Goal: Task Accomplishment & Management: Use online tool/utility

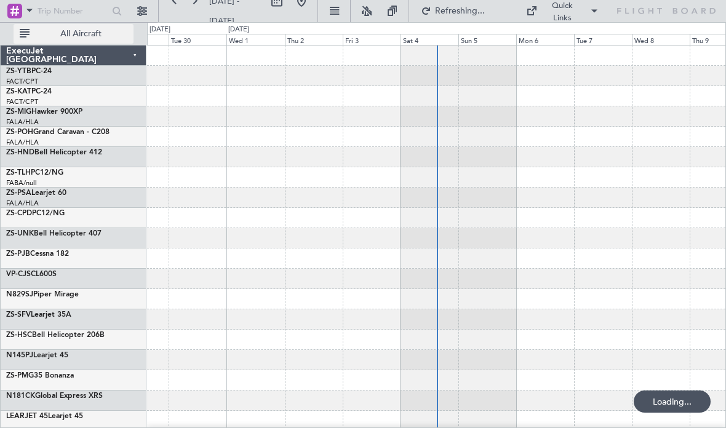
click at [81, 30] on span "All Aircraft" at bounding box center [81, 34] width 98 height 9
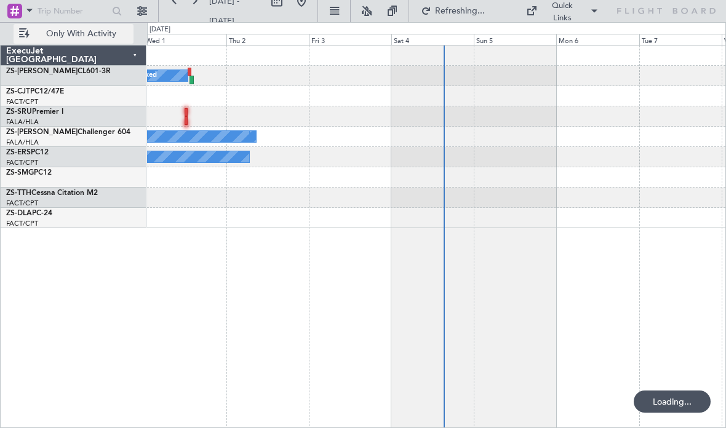
click at [420, 168] on div at bounding box center [436, 177] width 578 height 20
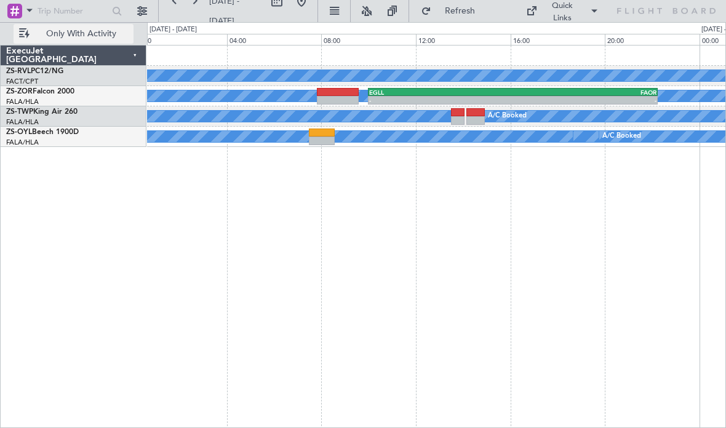
click at [309, 133] on div "A/C Booked A/C Booked A/C Booked A/C Booked - - EGLL 10:00 Z FAOR 22:15 Z FAOR …" at bounding box center [436, 236] width 579 height 383
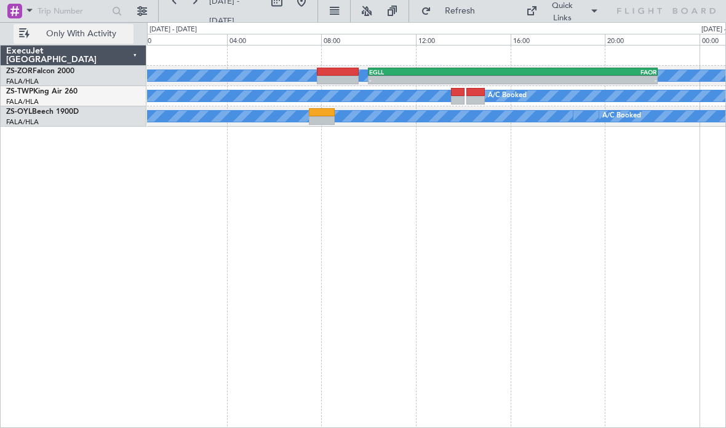
click at [320, 126] on div "A/C Booked A/C Booked A/C Booked A/C Booked A/C Booked A/C Booked A/C Booked A/…" at bounding box center [436, 116] width 578 height 20
click at [314, 122] on div at bounding box center [322, 120] width 26 height 9
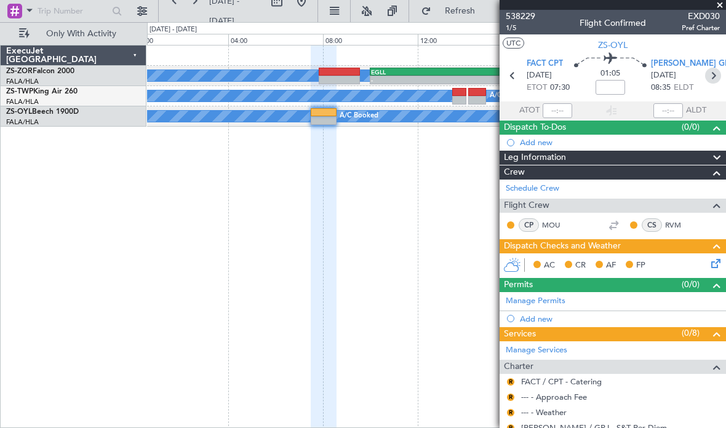
click at [712, 83] on icon at bounding box center [713, 76] width 16 height 16
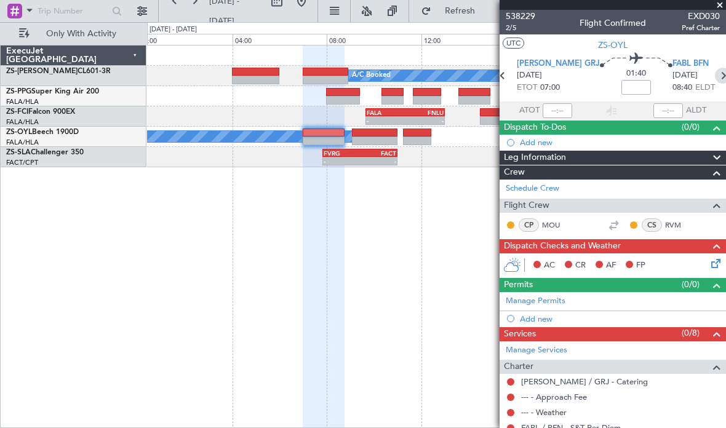
click at [715, 83] on icon at bounding box center [723, 76] width 16 height 16
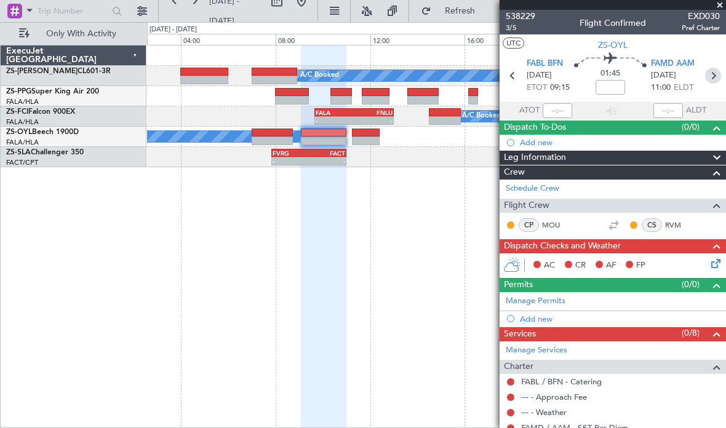
click at [707, 82] on icon at bounding box center [713, 76] width 16 height 16
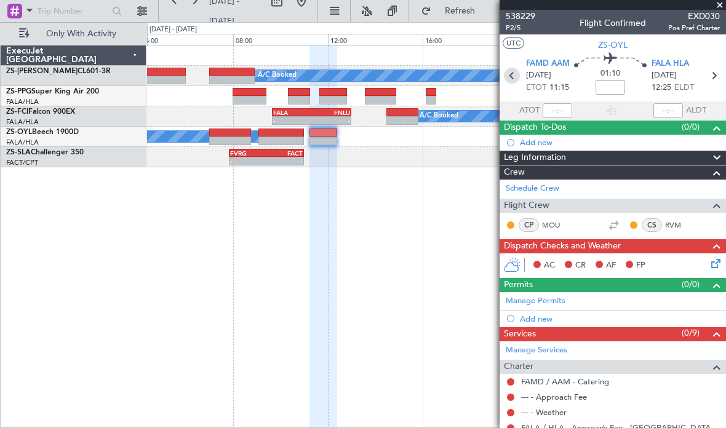
click at [507, 71] on icon at bounding box center [512, 76] width 16 height 16
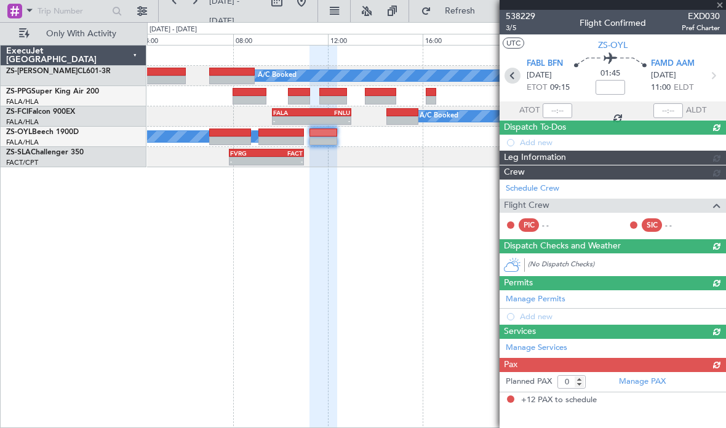
type input "12"
